Goal: Check status: Check status

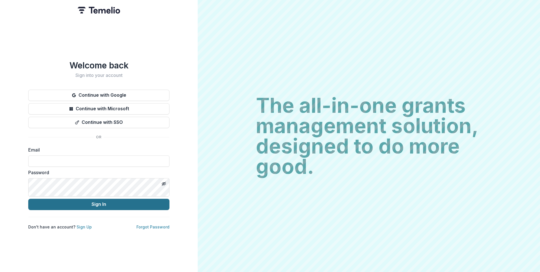
type input "**********"
click at [170, 210] on button "Sign In" at bounding box center [98, 204] width 141 height 11
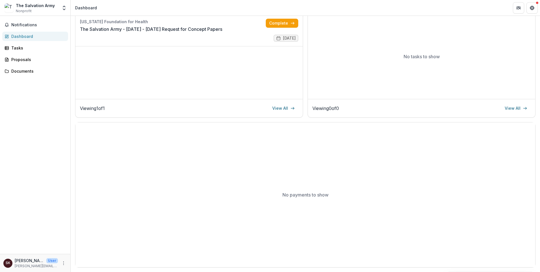
scroll to position [28, 0]
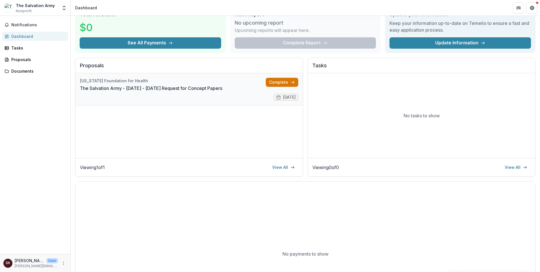
click at [298, 87] on link "Complete" at bounding box center [282, 82] width 33 height 9
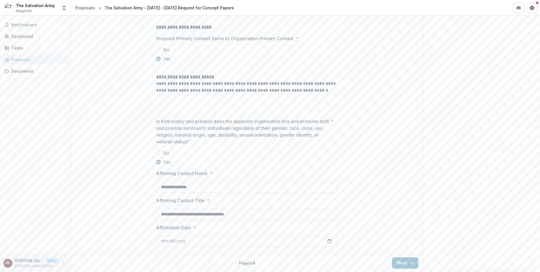
scroll to position [1280, 0]
drag, startPoint x: 505, startPoint y: 253, endPoint x: 501, endPoint y: 251, distance: 5.1
click at [419, 257] on button "Next" at bounding box center [405, 262] width 26 height 11
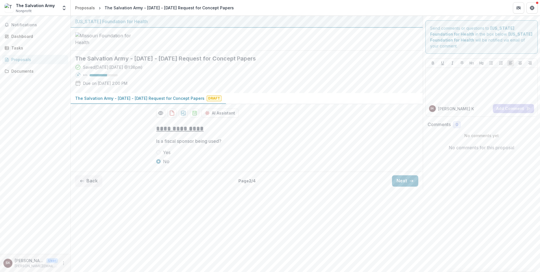
scroll to position [67, 0]
click at [419, 187] on button "Next" at bounding box center [405, 180] width 26 height 11
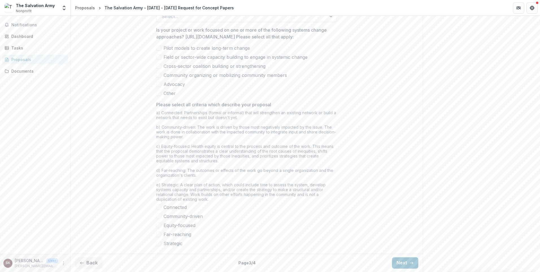
scroll to position [519, 0]
click at [414, 261] on icon "button" at bounding box center [412, 263] width 5 height 5
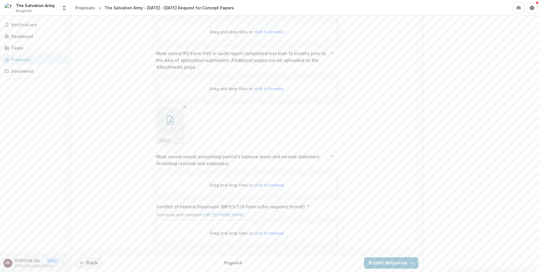
scroll to position [684, 0]
click at [93, 257] on button "Back" at bounding box center [88, 262] width 27 height 11
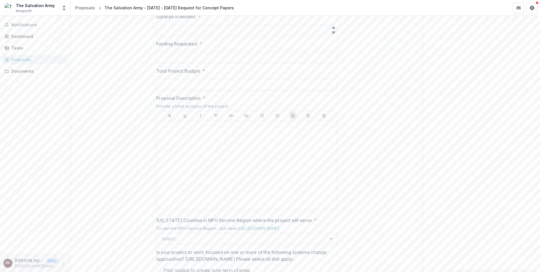
scroll to position [147, 0]
